Goal: Navigation & Orientation: Find specific page/section

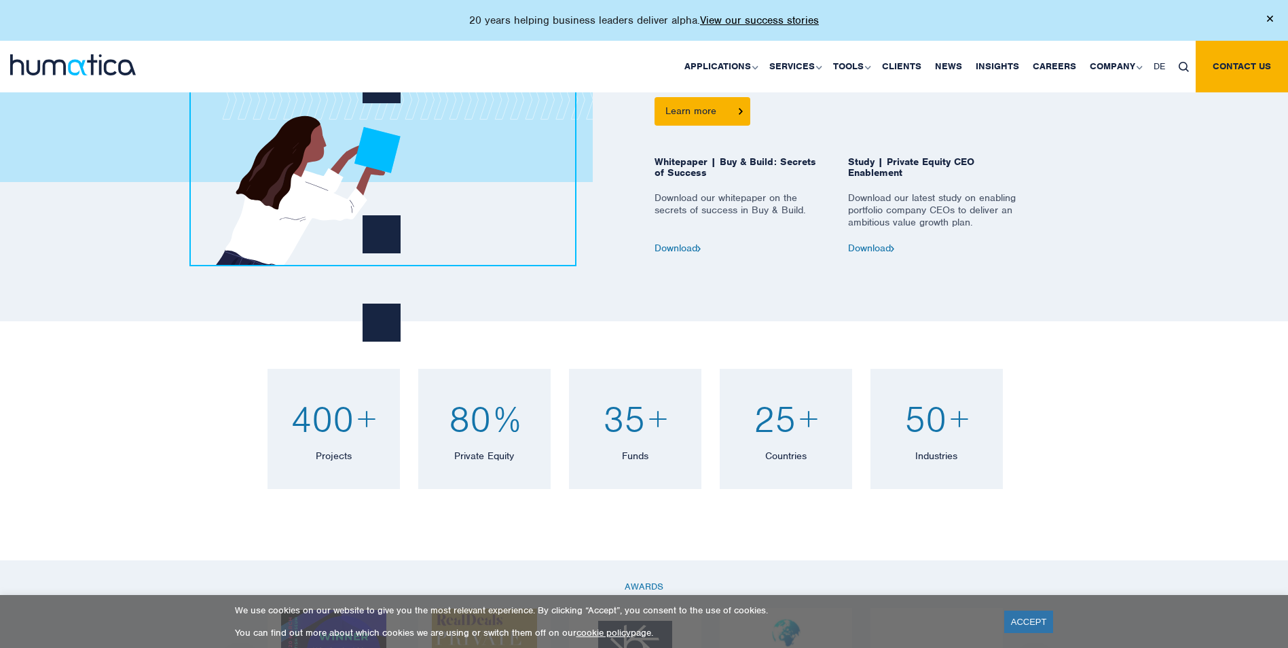
scroll to position [1019, 0]
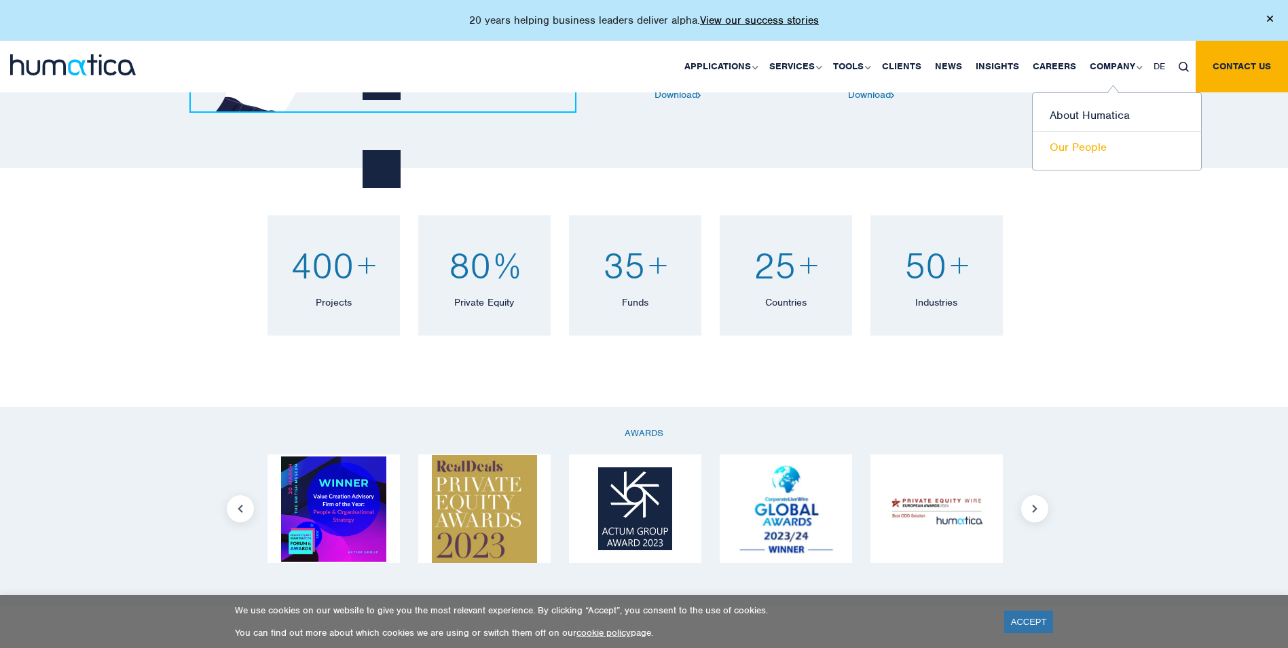
click at [1085, 141] on link "Our People" at bounding box center [1117, 147] width 168 height 31
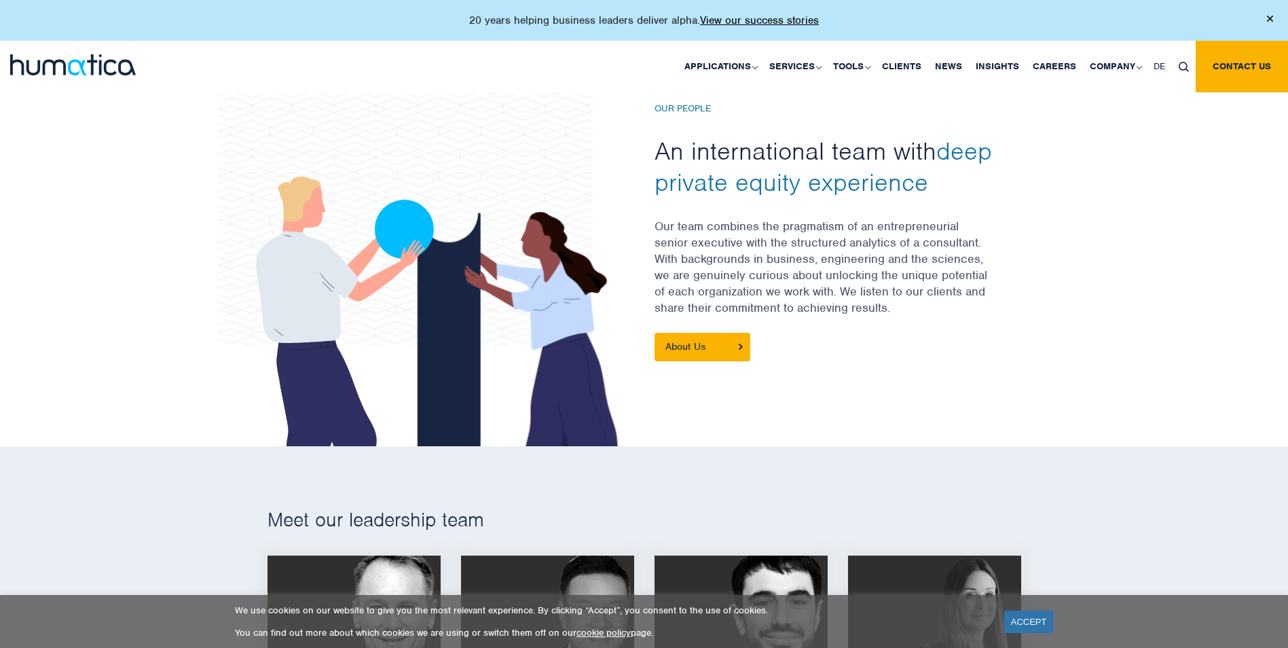
scroll to position [407, 0]
